Goal: Navigation & Orientation: Find specific page/section

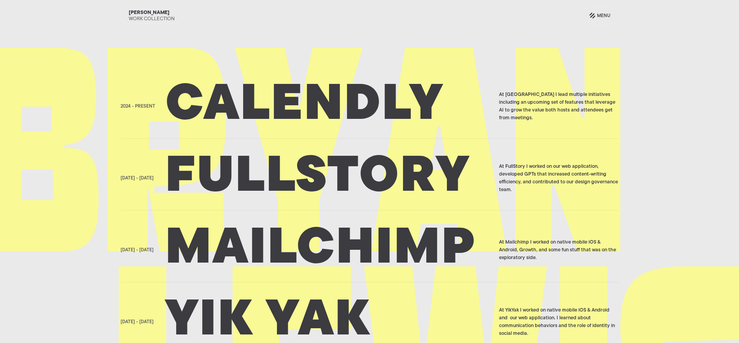
click at [268, 110] on h2 "Calendly" at bounding box center [329, 106] width 328 height 39
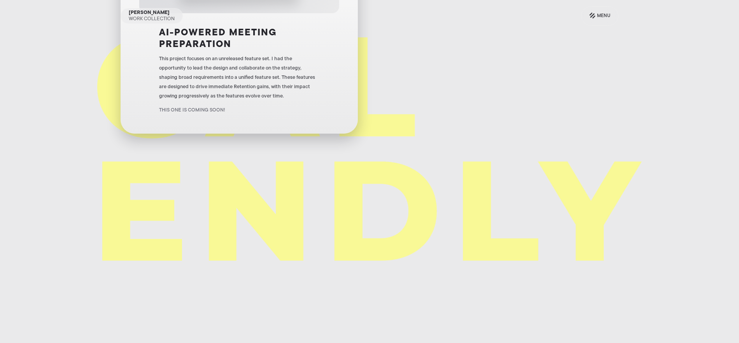
scroll to position [183, 0]
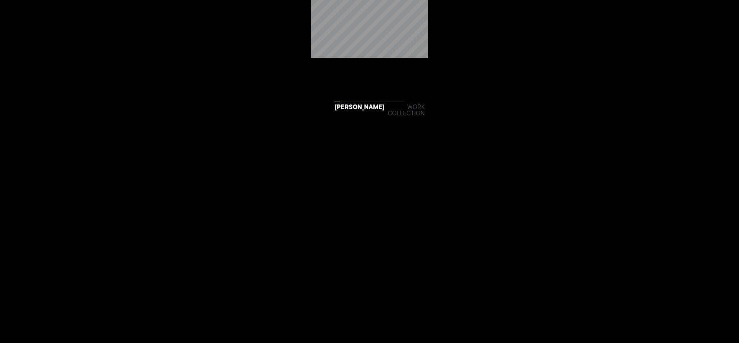
click at [396, 107] on div "Work collection" at bounding box center [406, 111] width 37 height 12
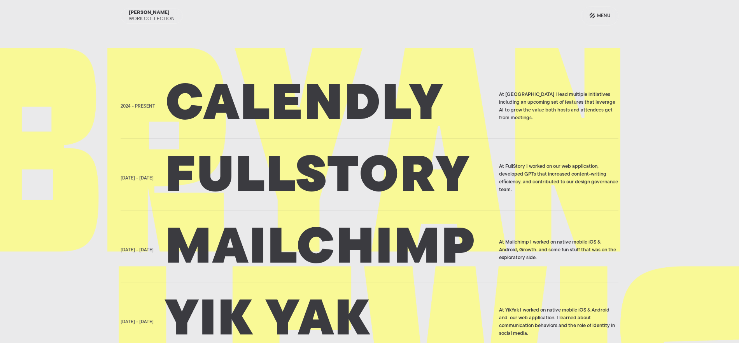
click at [360, 168] on h2 "Fullstory" at bounding box center [329, 178] width 328 height 39
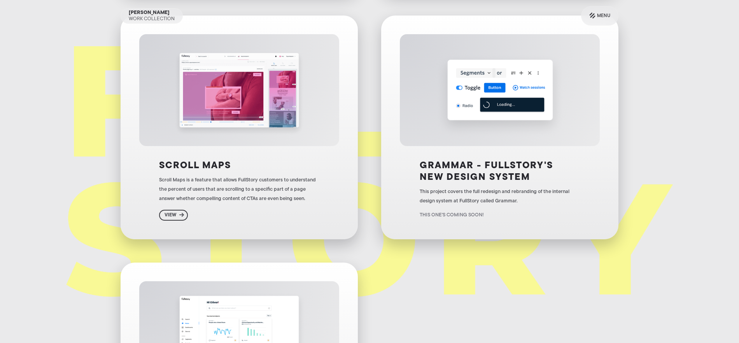
scroll to position [304, 0]
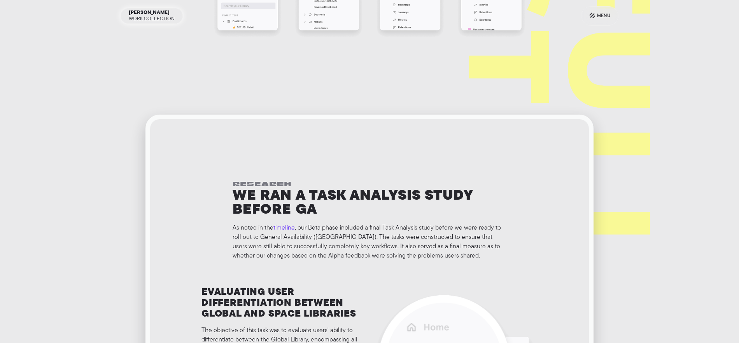
scroll to position [2734, 0]
